Goal: Transaction & Acquisition: Purchase product/service

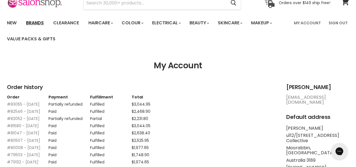
click at [36, 24] on link "Brands" at bounding box center [35, 23] width 26 height 12
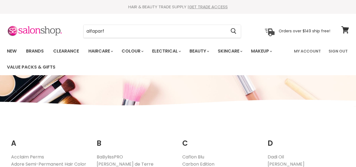
type input "alfaparf"
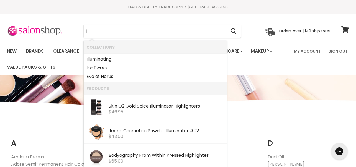
type input "i"
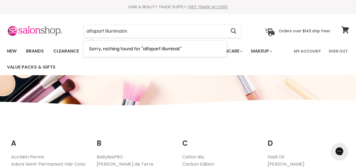
type input "alfaparf illuminating"
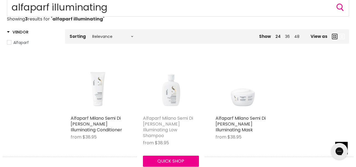
click at [166, 126] on link "Alfaparf Milano Semi Di [PERSON_NAME] Illuminating Low Shampoo" at bounding box center [168, 127] width 50 height 24
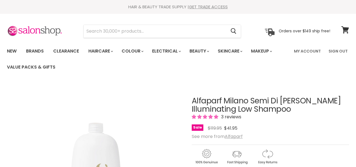
select select "1 Litre"
